Goal: Task Accomplishment & Management: Use online tool/utility

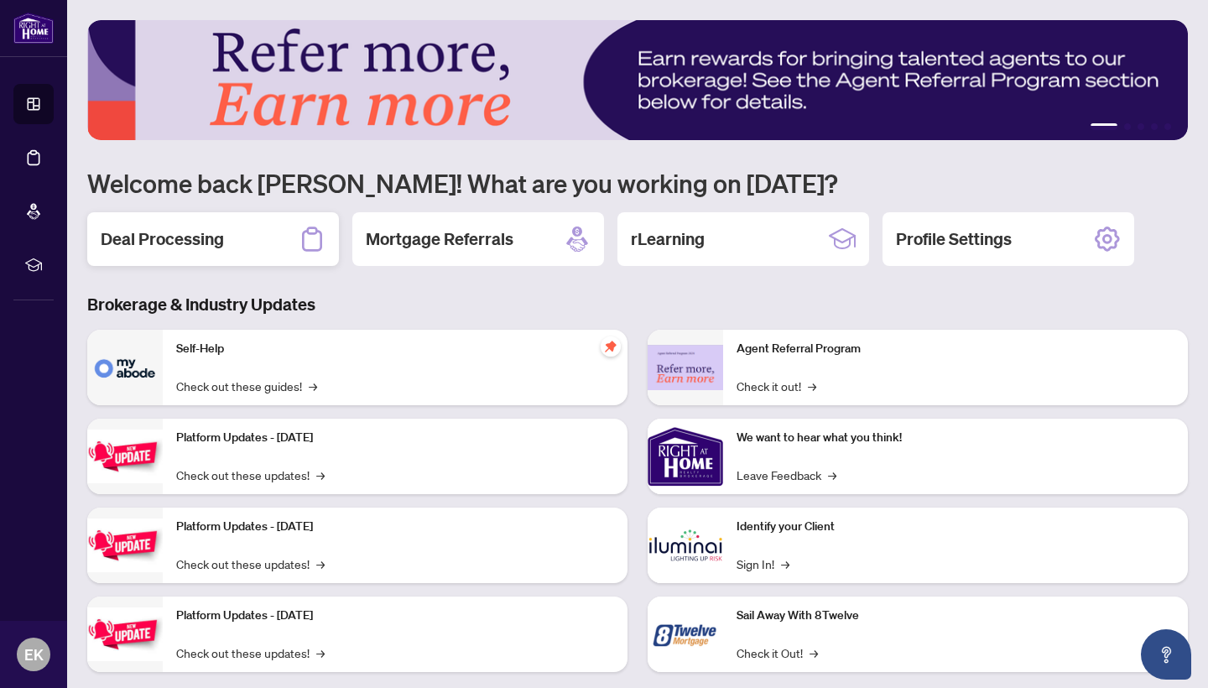
click at [169, 234] on h2 "Deal Processing" at bounding box center [162, 238] width 123 height 23
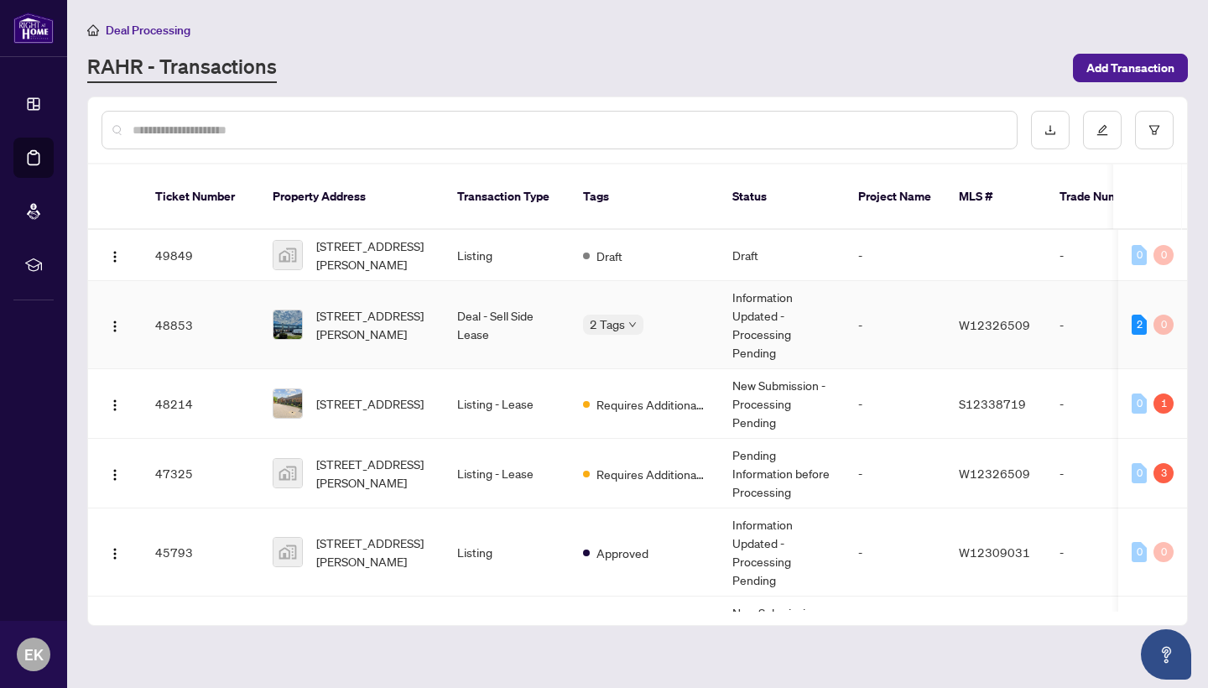
click at [372, 306] on span "[STREET_ADDRESS][PERSON_NAME]" at bounding box center [373, 324] width 114 height 37
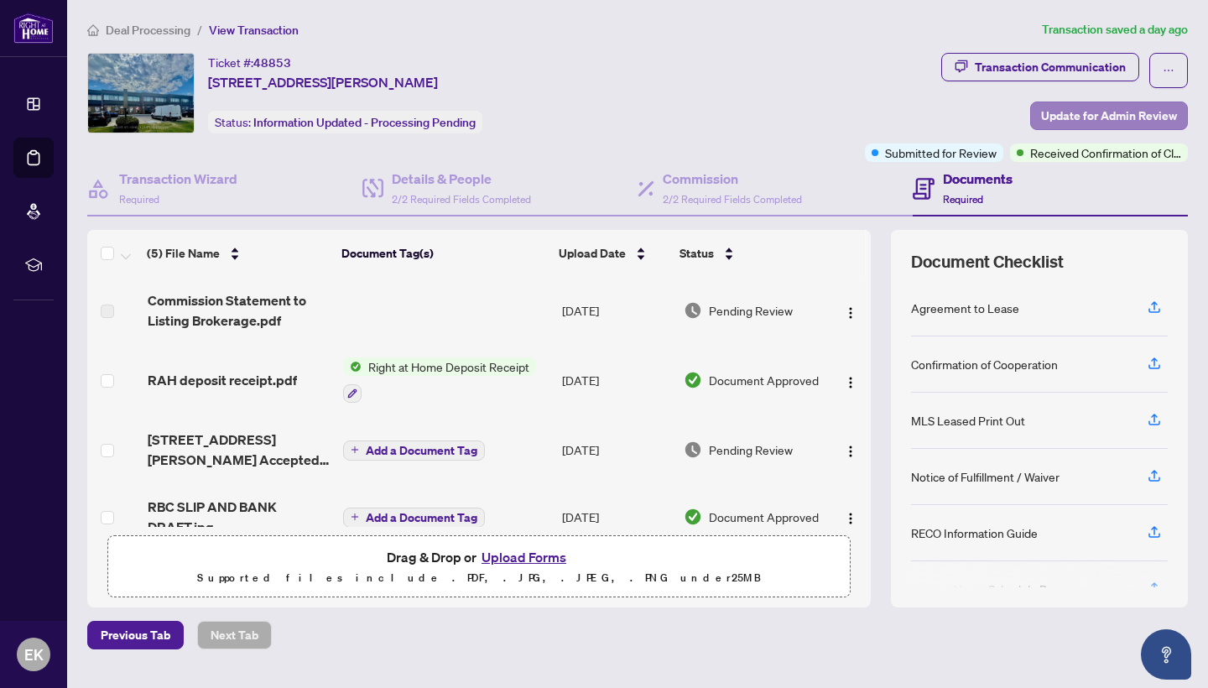
click at [1095, 112] on span "Update for Admin Review" at bounding box center [1109, 115] width 136 height 27
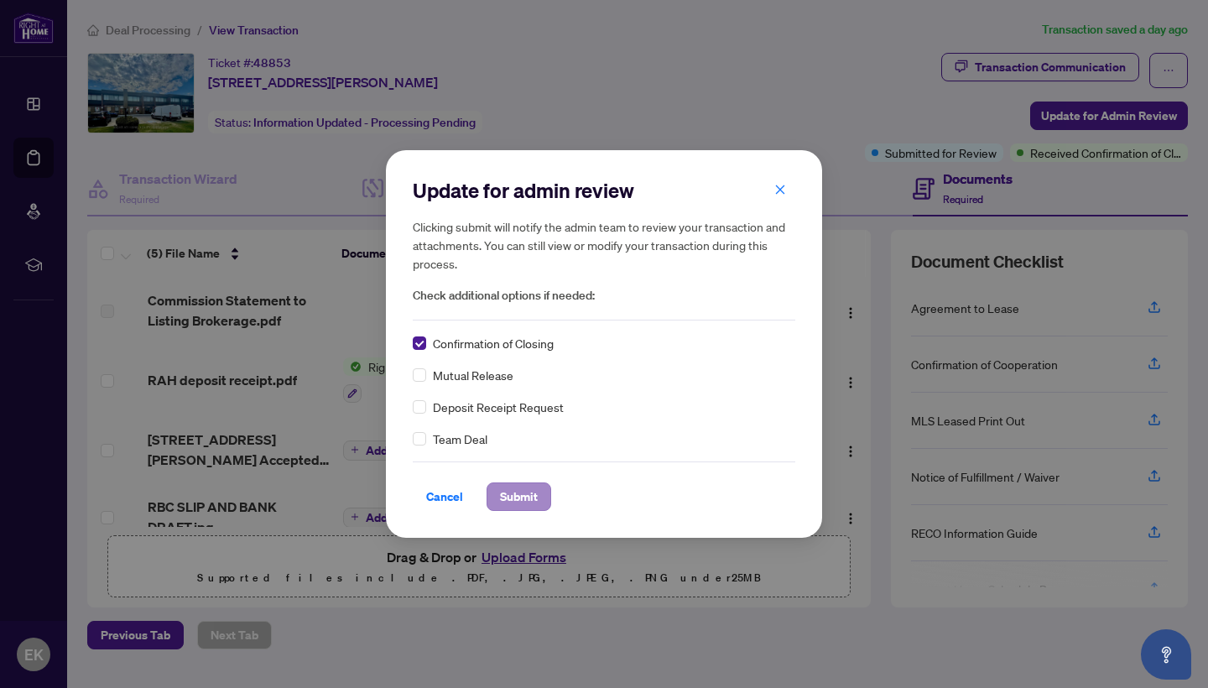
click at [525, 498] on span "Submit" at bounding box center [519, 496] width 38 height 27
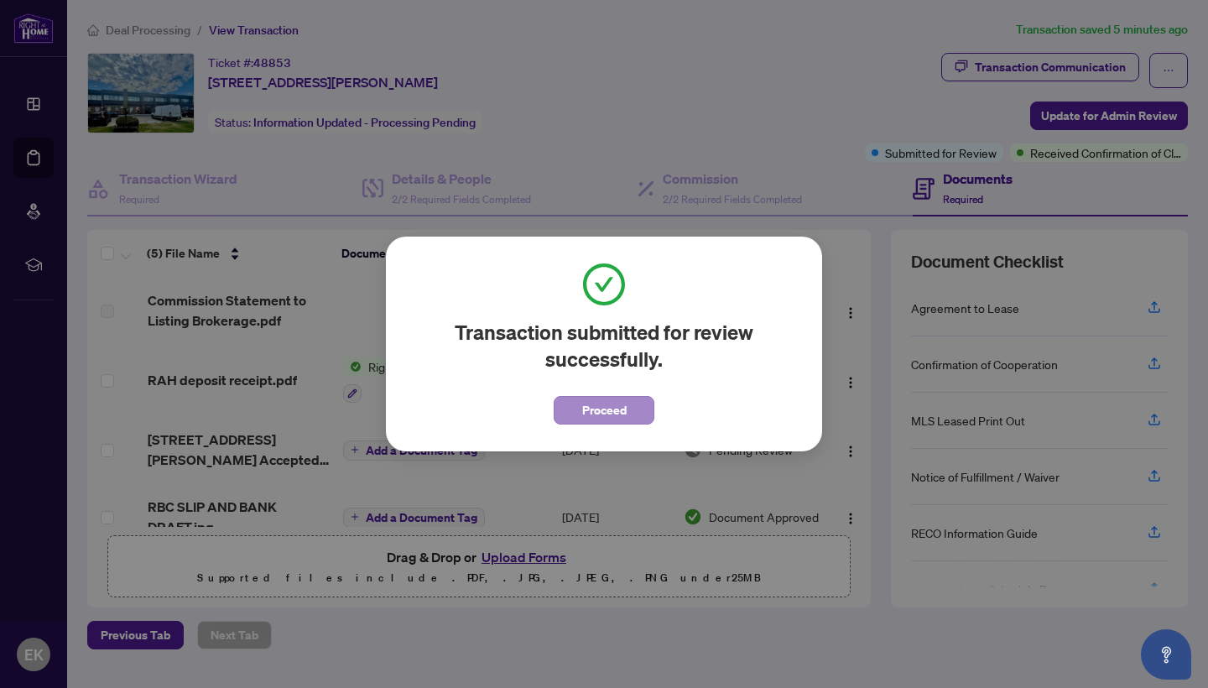
click at [612, 424] on button "Proceed" at bounding box center [604, 410] width 101 height 29
